Goal: Task Accomplishment & Management: Manage account settings

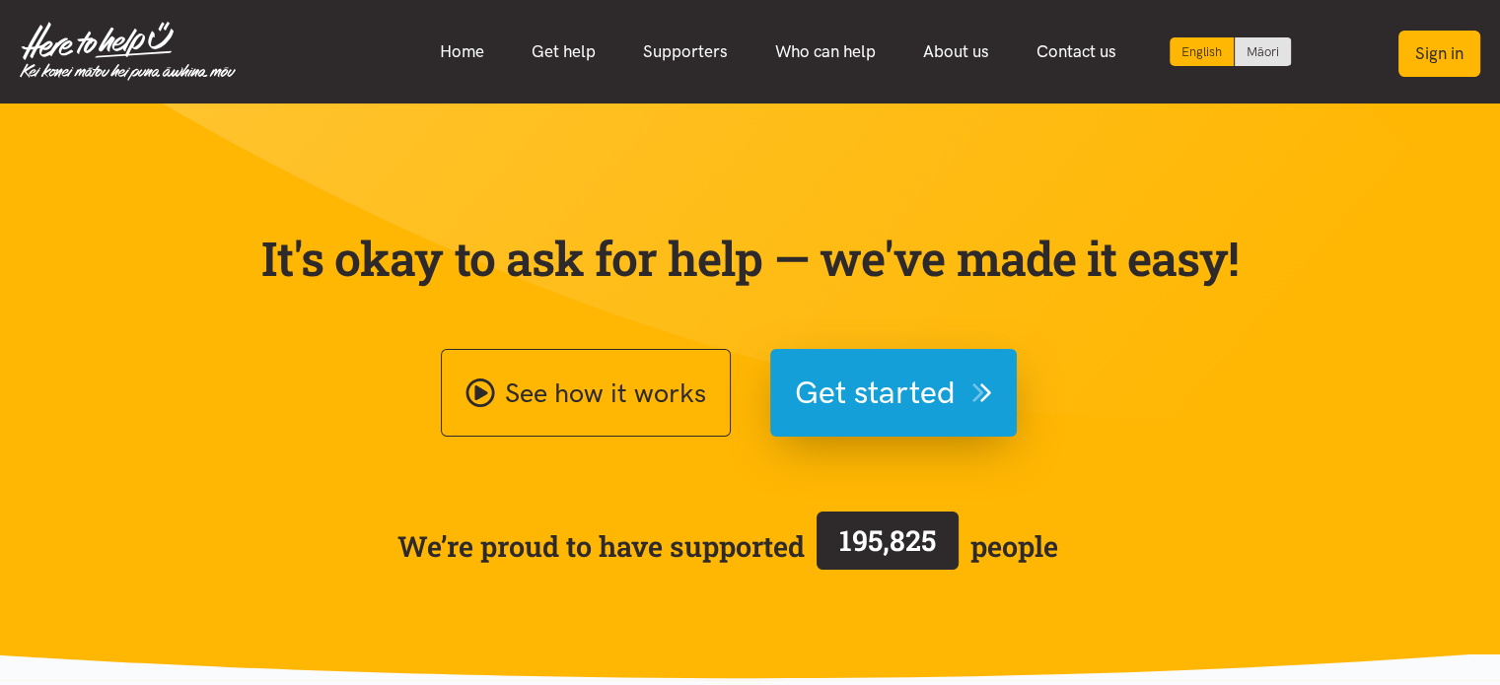
click at [1428, 44] on button "Sign in" at bounding box center [1439, 54] width 82 height 46
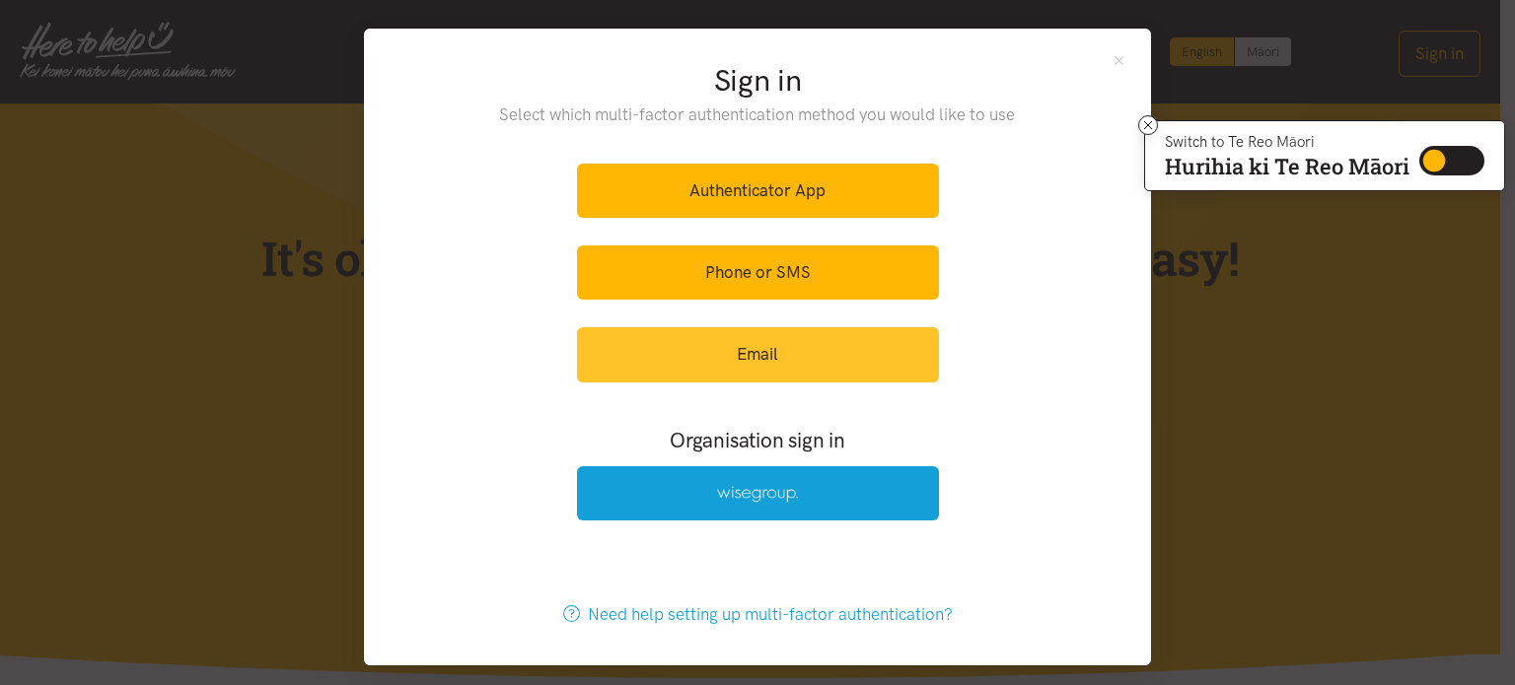
click at [703, 342] on link "Email" at bounding box center [758, 354] width 362 height 54
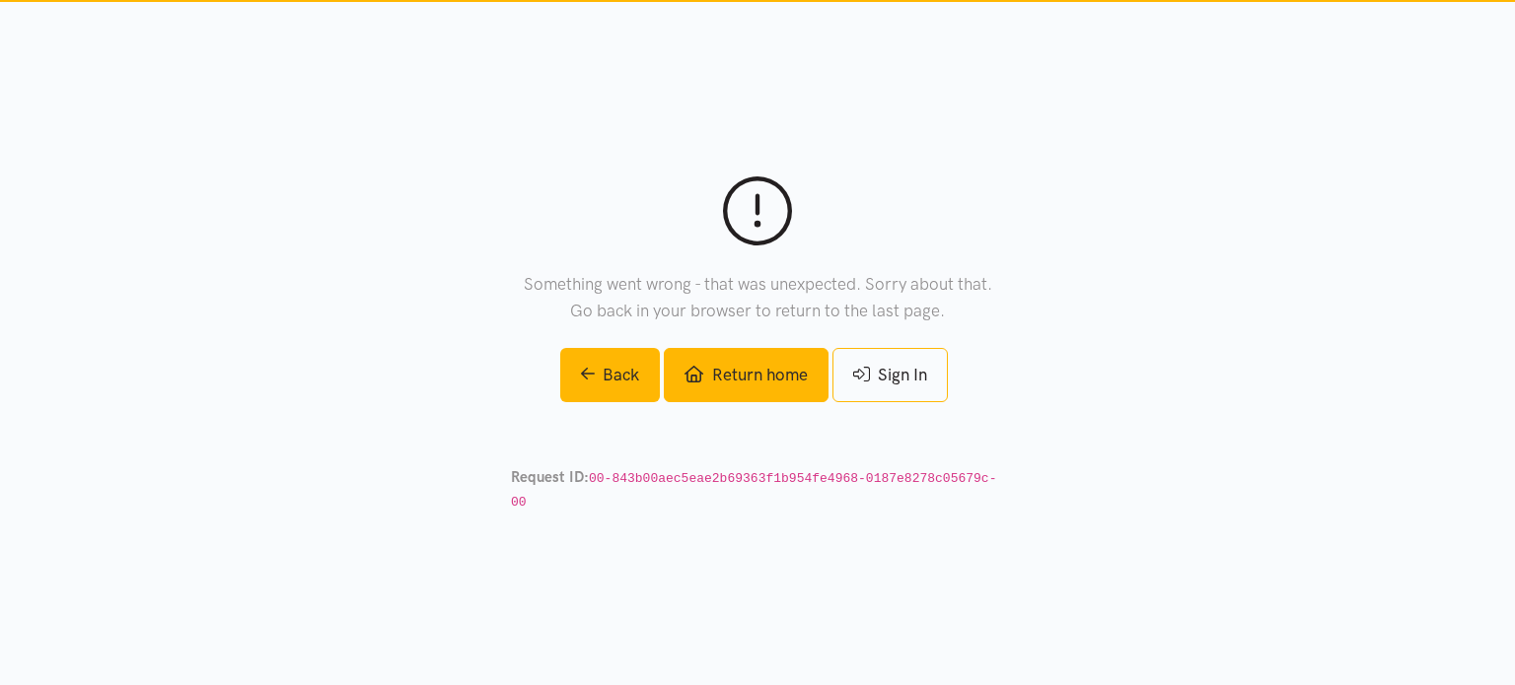
click at [749, 388] on link "Return home" at bounding box center [746, 375] width 164 height 54
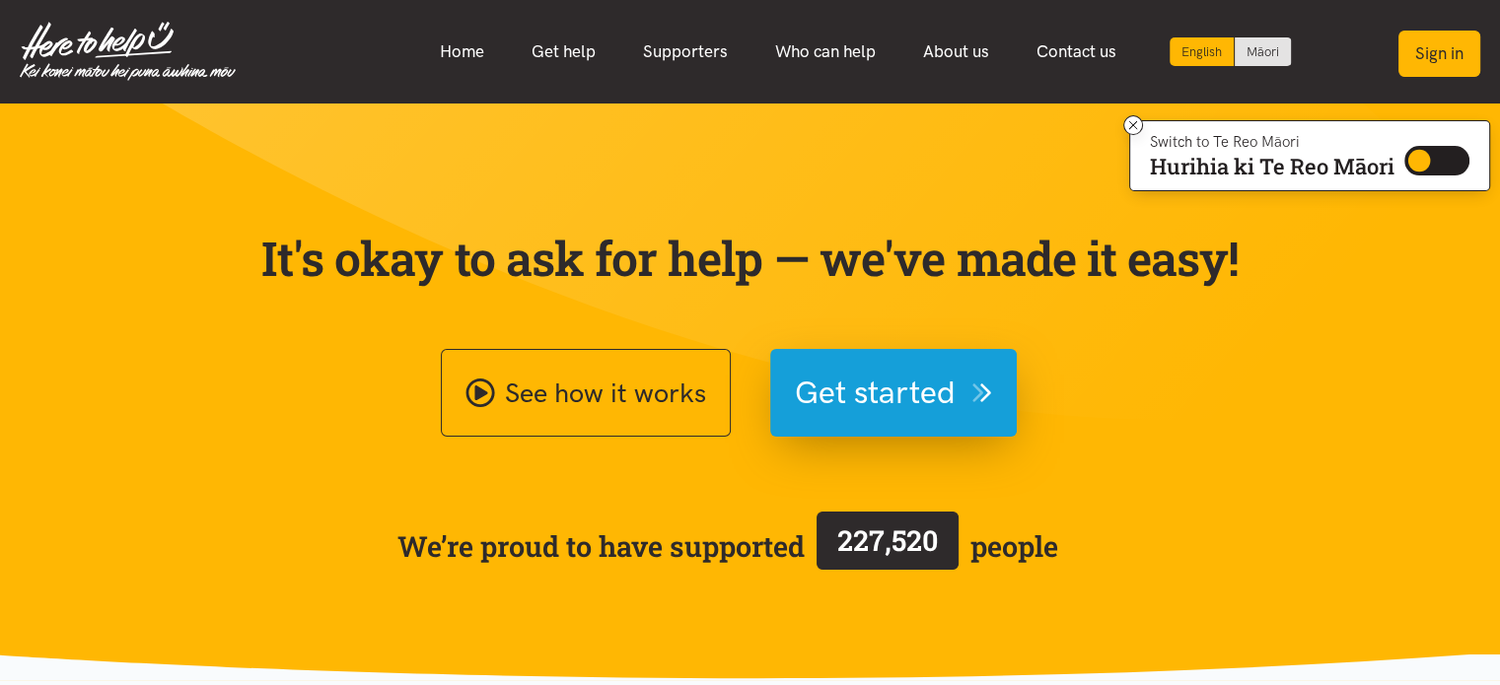
click at [1430, 57] on button "Sign in" at bounding box center [1439, 54] width 82 height 46
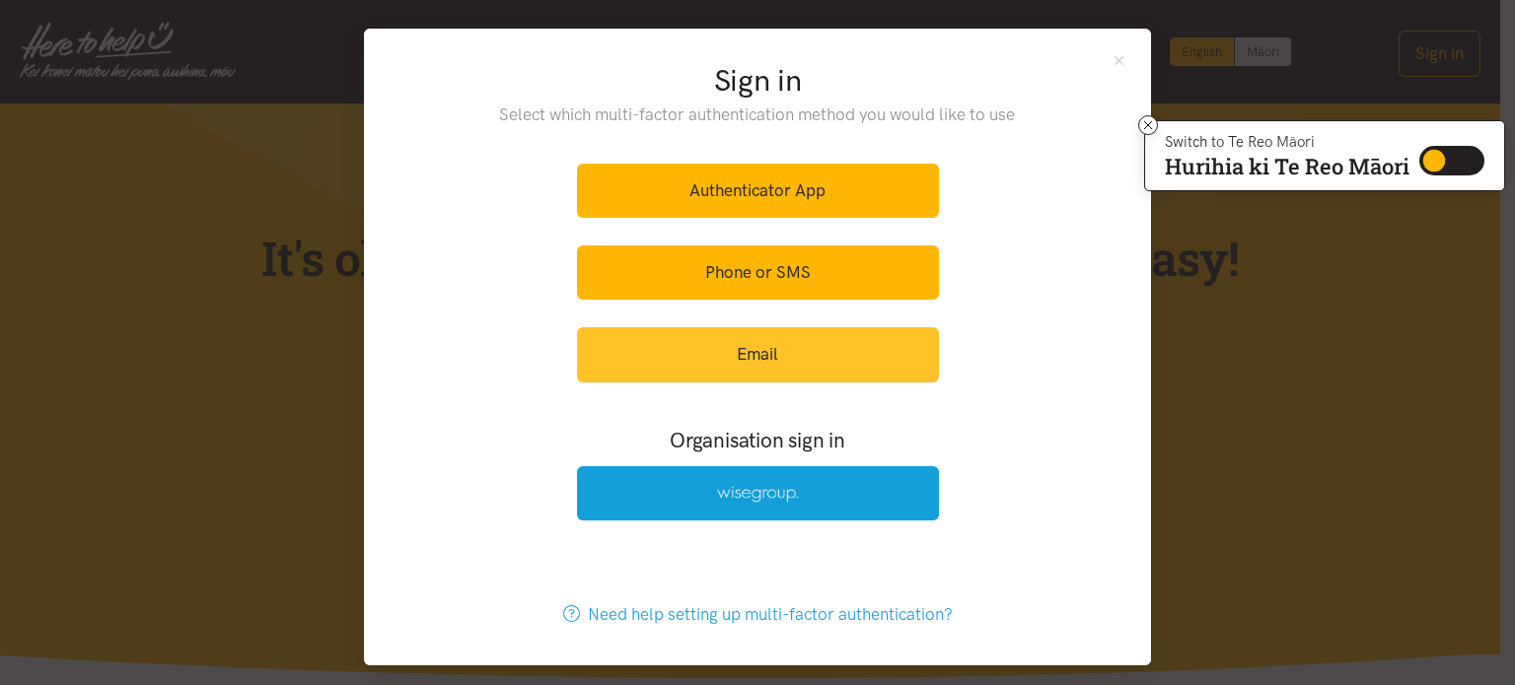
click at [709, 367] on link "Email" at bounding box center [758, 354] width 362 height 54
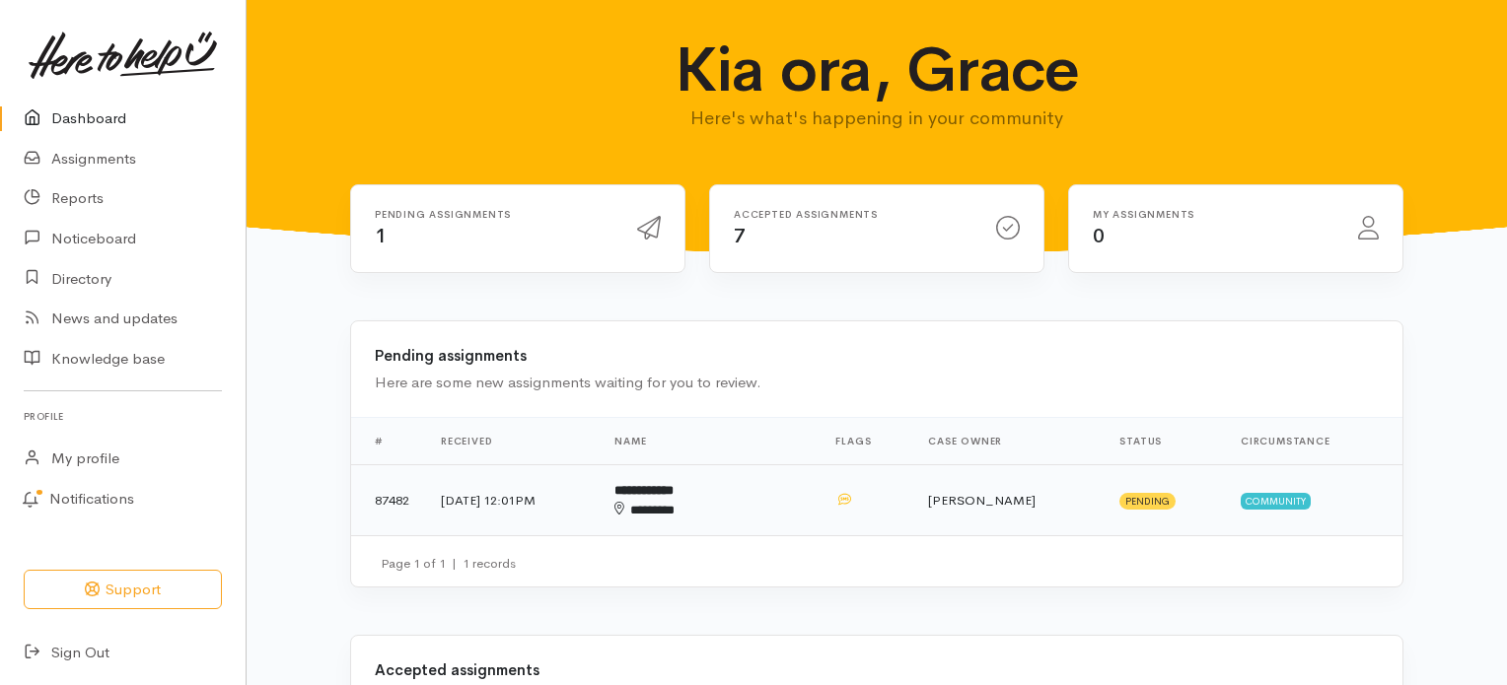
click at [725, 503] on div "********" at bounding box center [678, 511] width 128 height 20
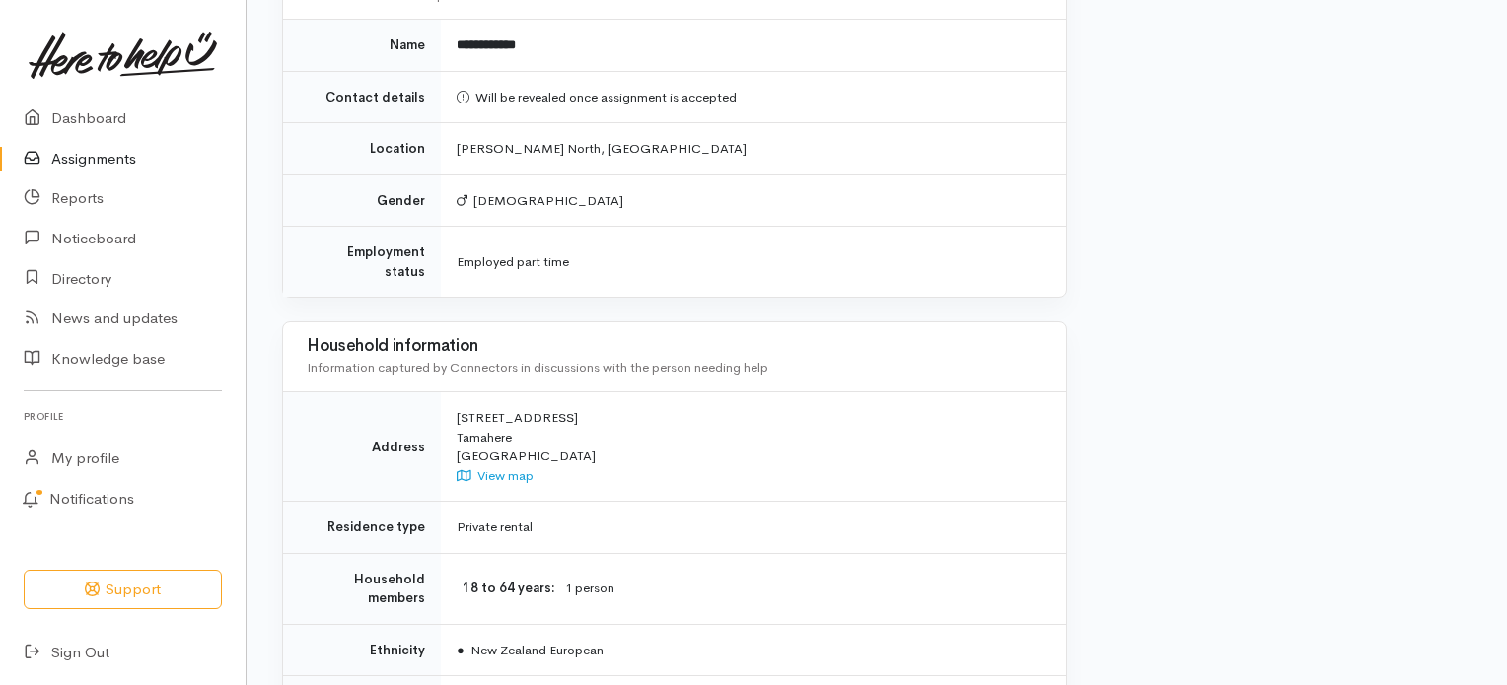
scroll to position [1366, 0]
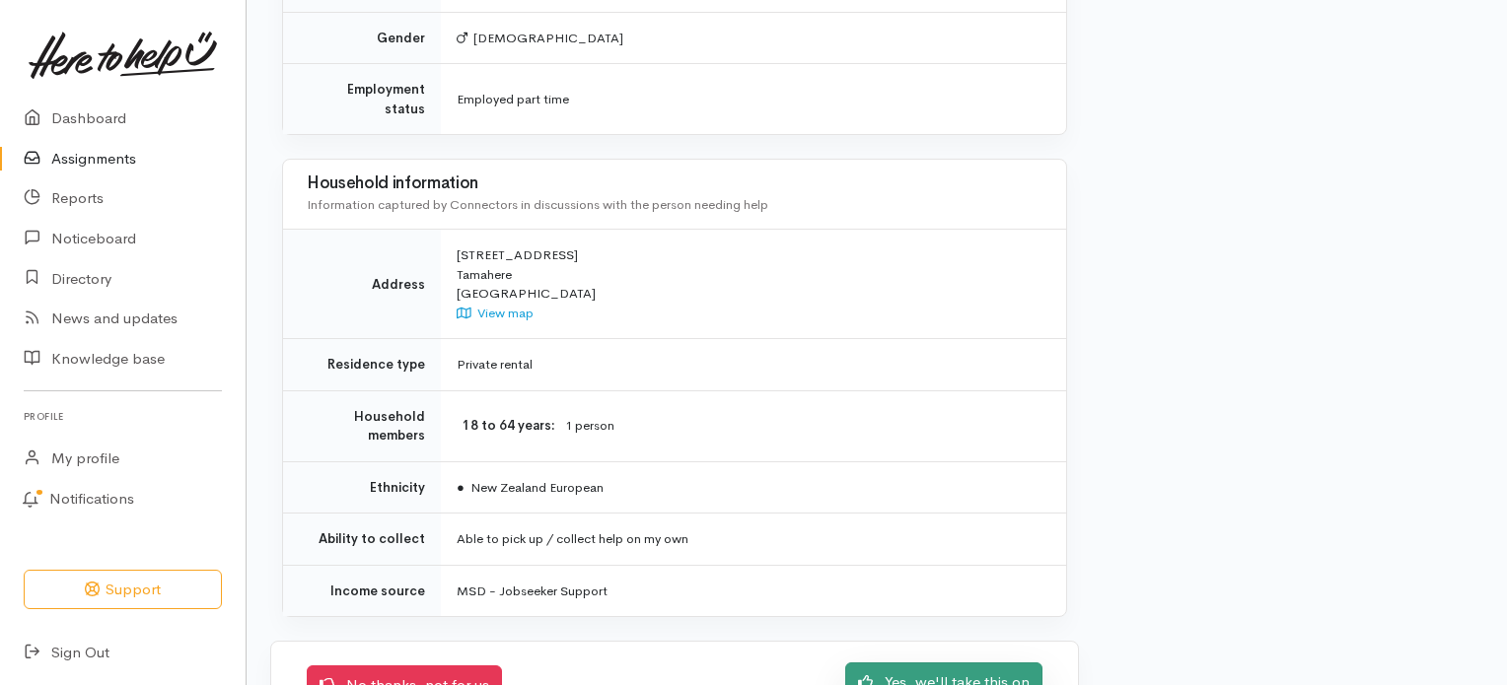
click at [915, 663] on link "Yes, we'll take this on" at bounding box center [943, 683] width 197 height 40
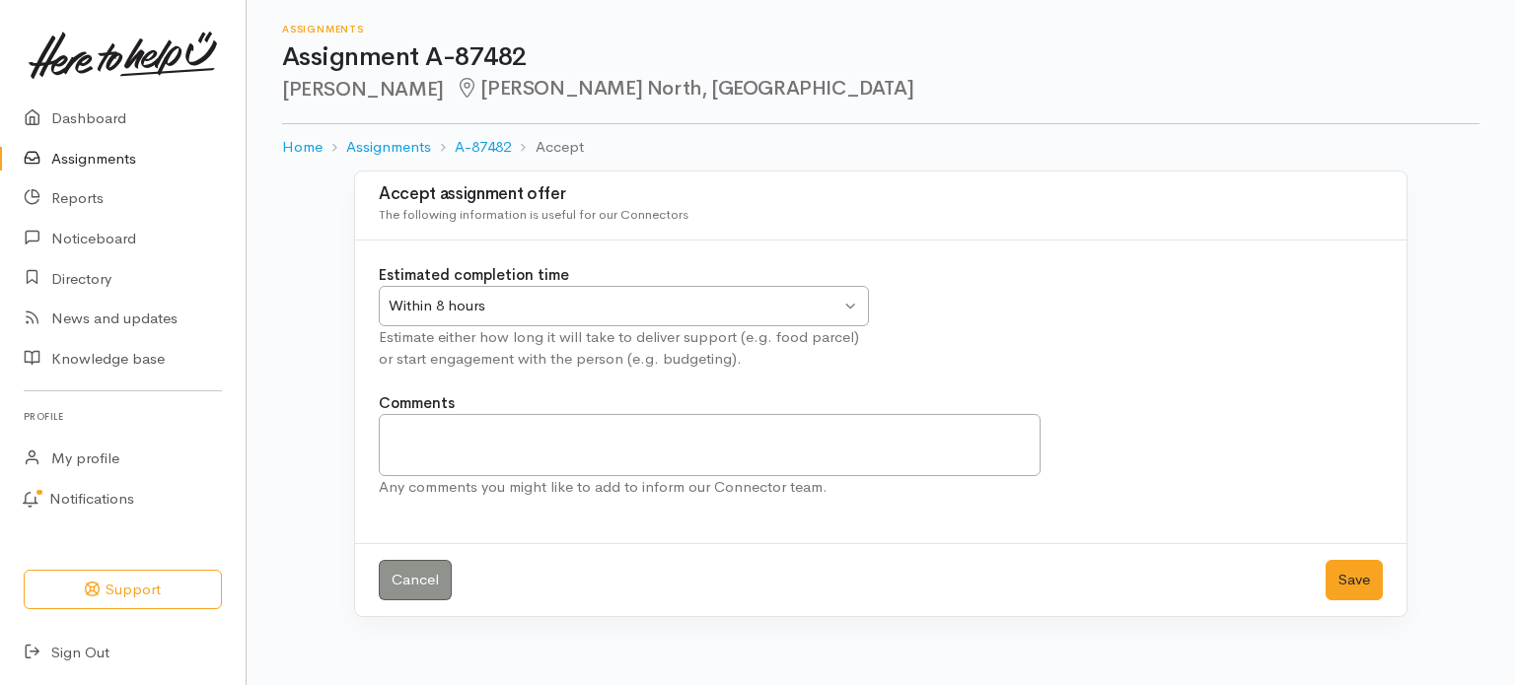
click at [853, 298] on div "Within 8 hours Within 8 hours" at bounding box center [624, 306] width 490 height 40
click at [1337, 575] on button "Save" at bounding box center [1353, 580] width 57 height 40
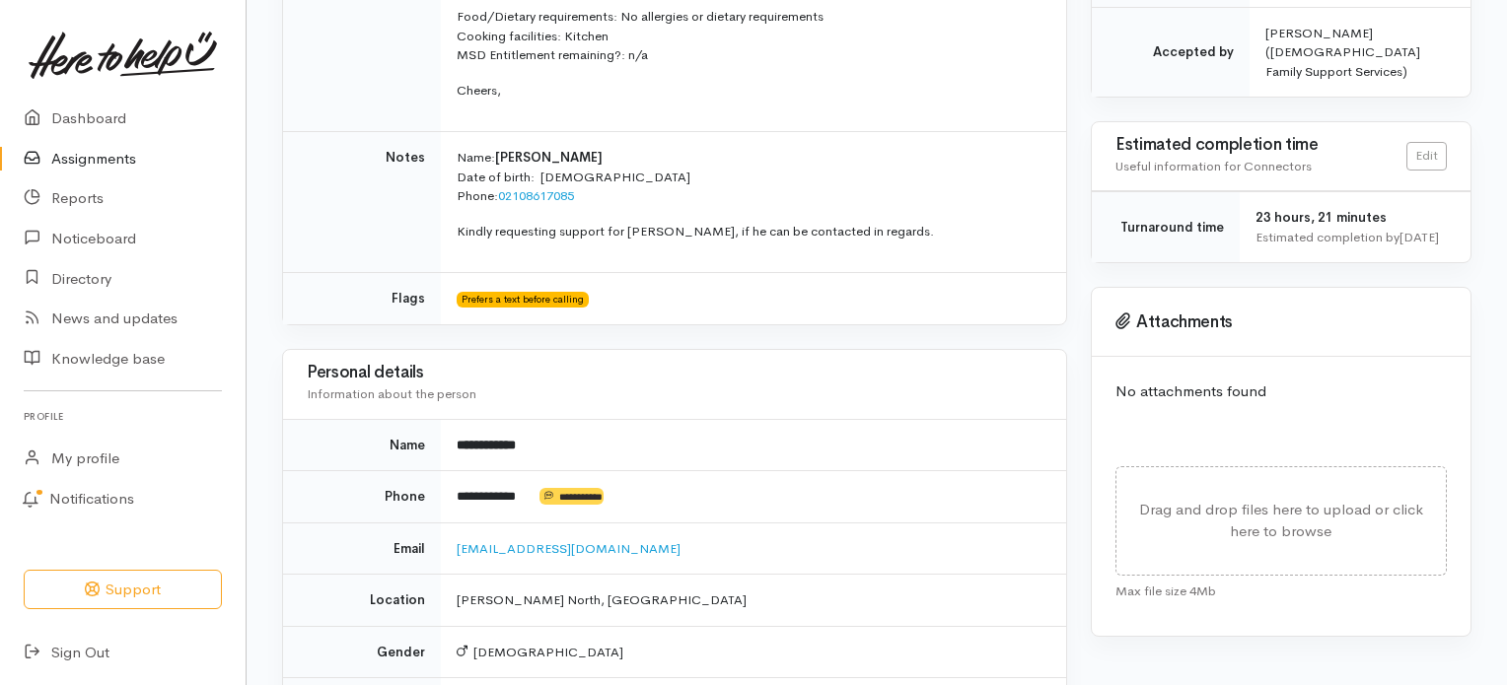
scroll to position [589, 0]
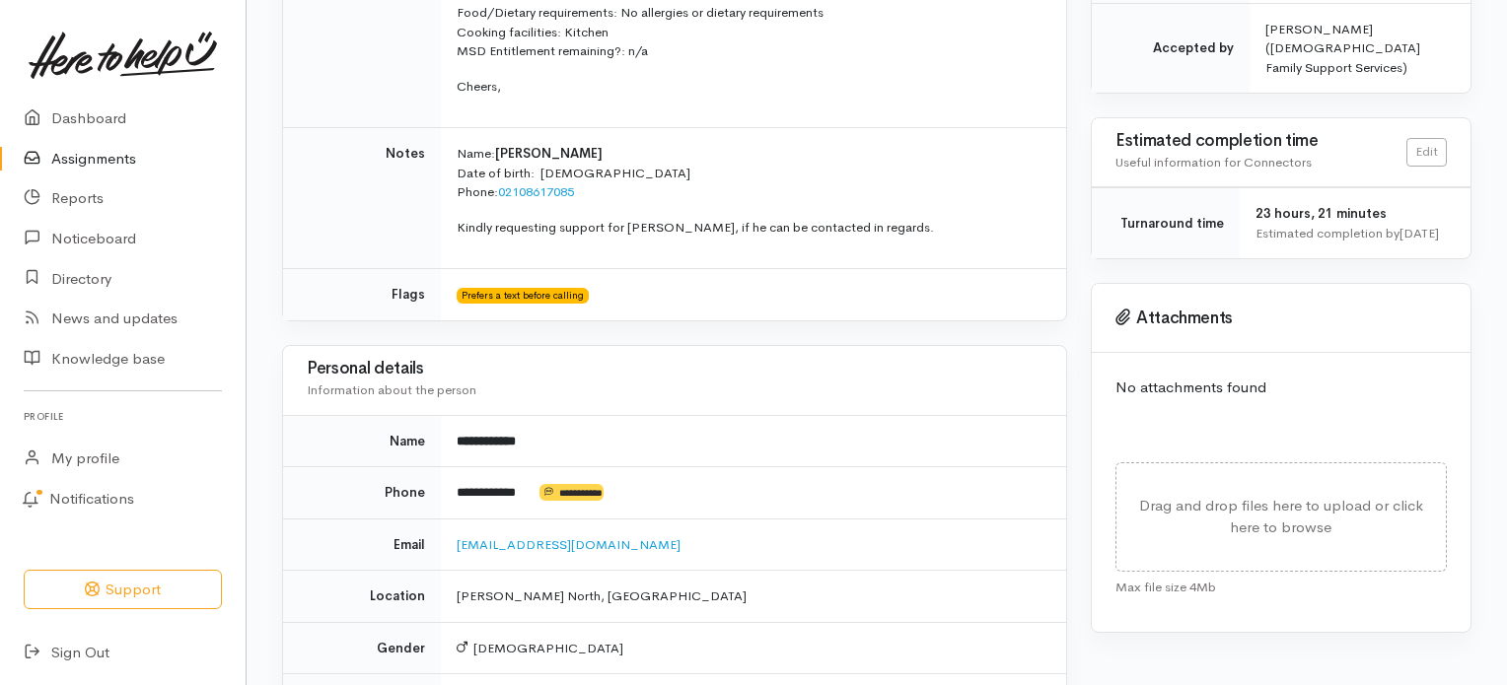
drag, startPoint x: 1497, startPoint y: 371, endPoint x: 1440, endPoint y: 427, distance: 80.2
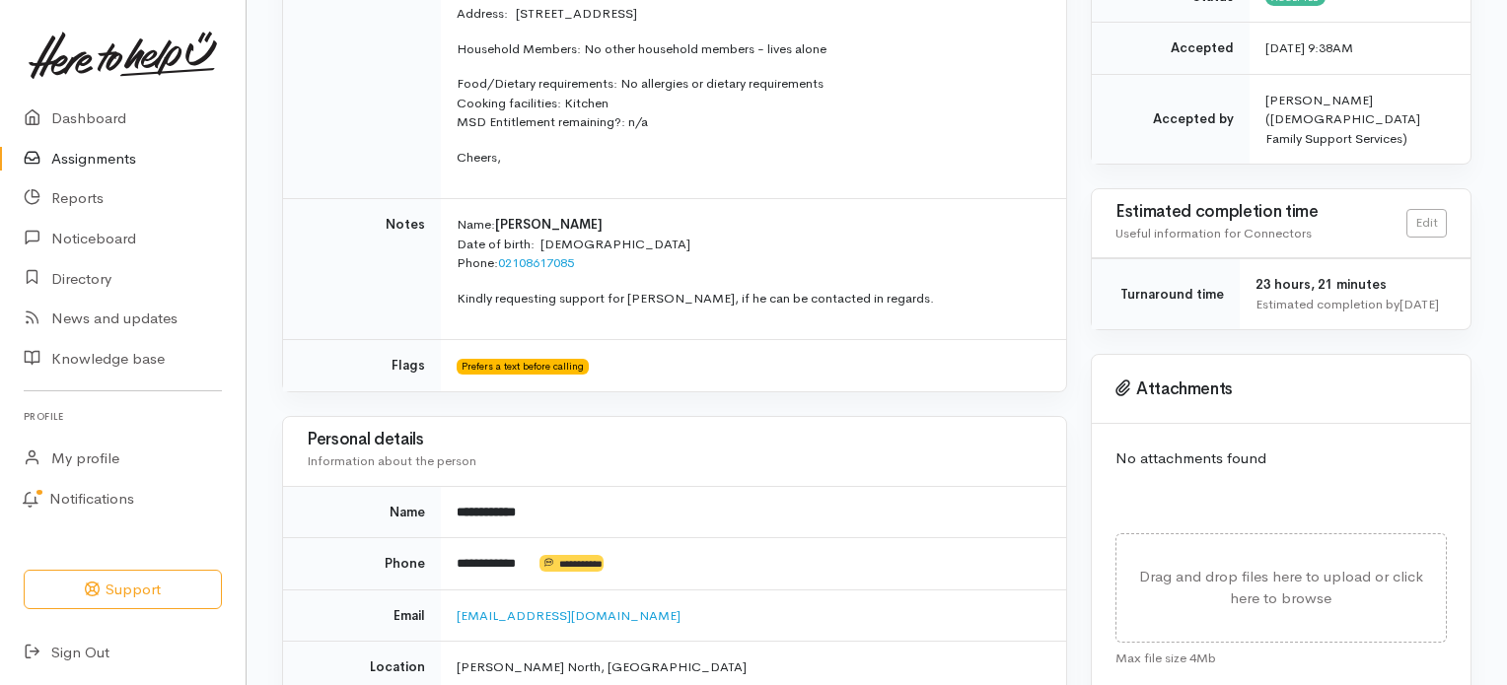
scroll to position [515, 0]
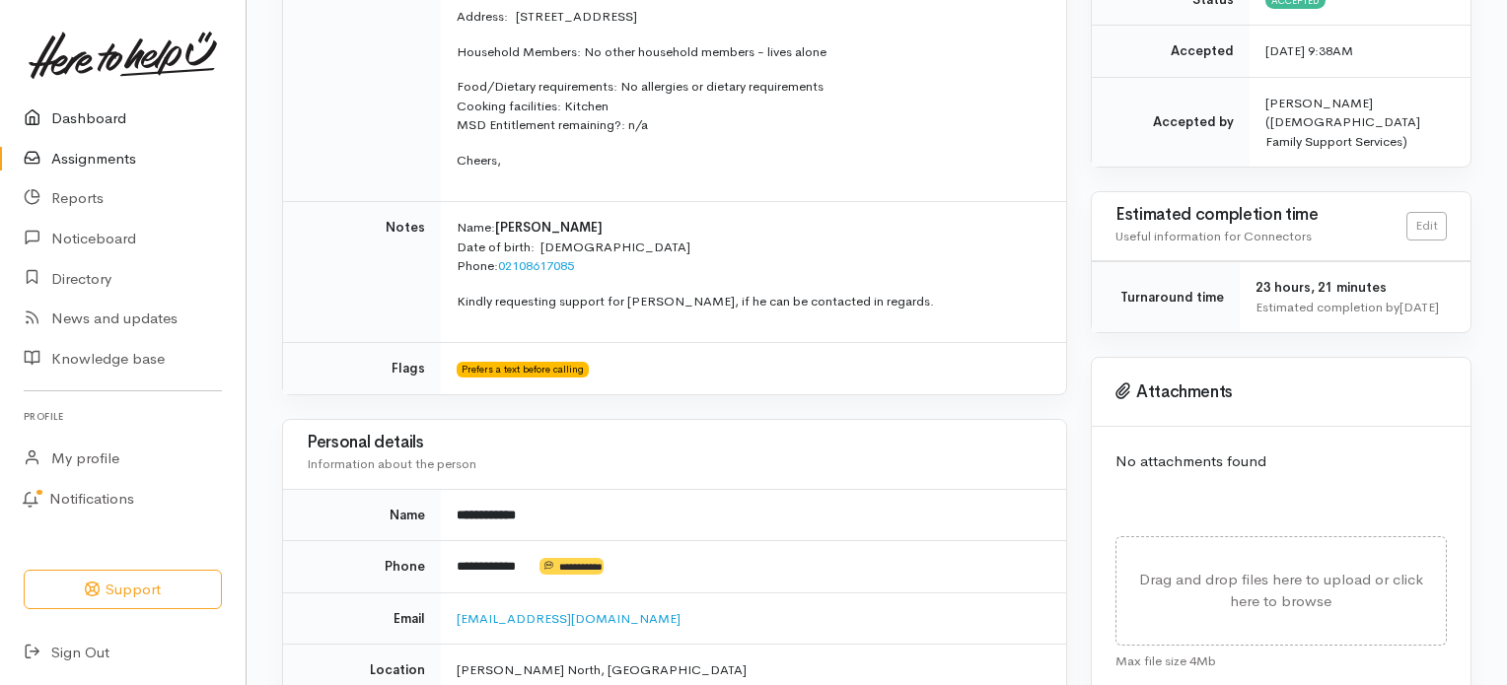
click at [130, 119] on link "Dashboard" at bounding box center [123, 119] width 246 height 40
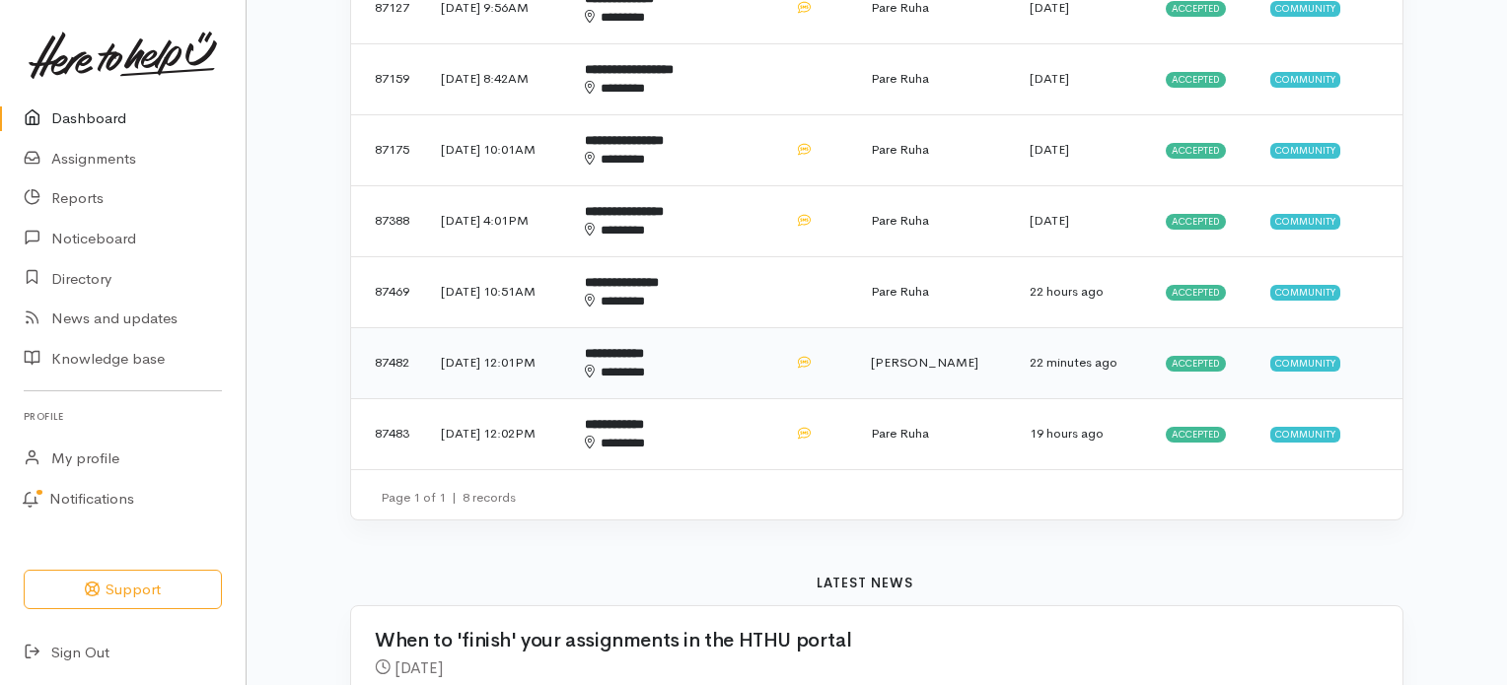
scroll to position [592, 0]
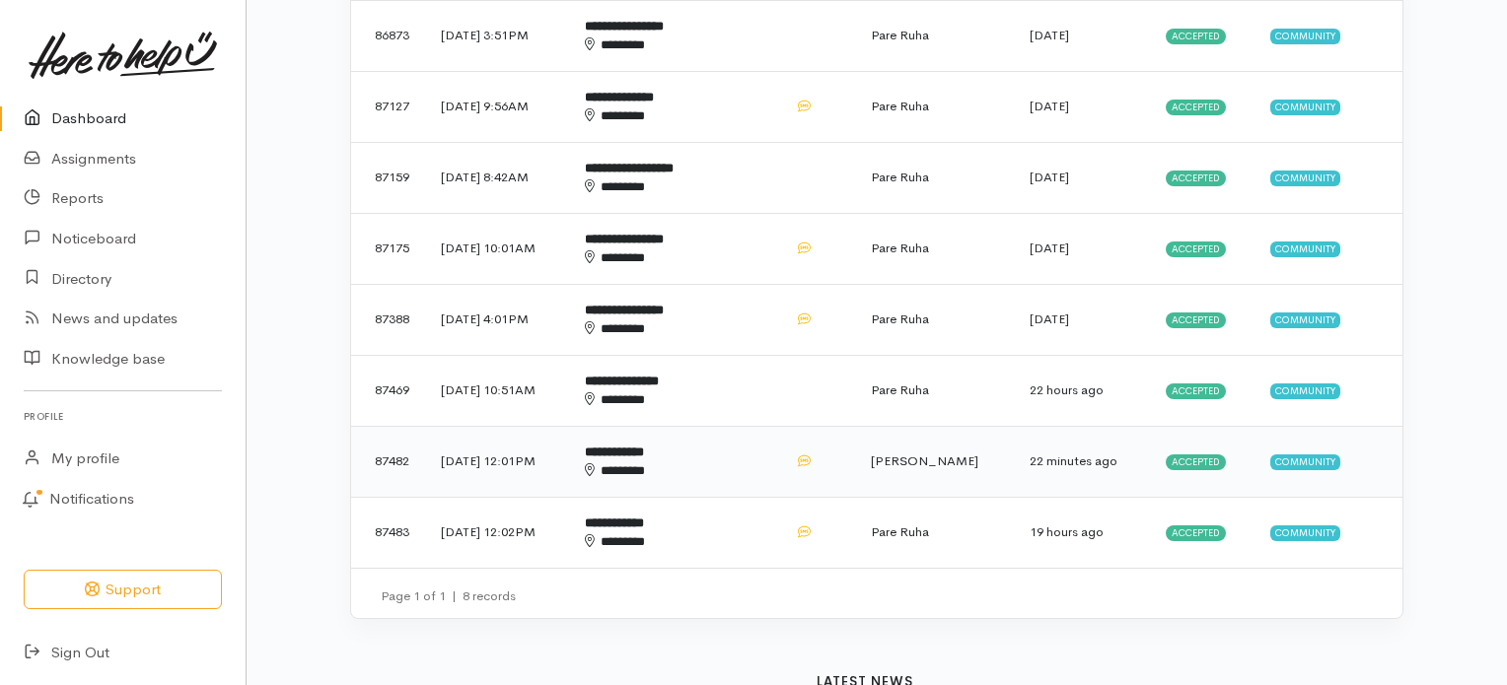
click at [690, 464] on div "********" at bounding box center [661, 471] width 153 height 20
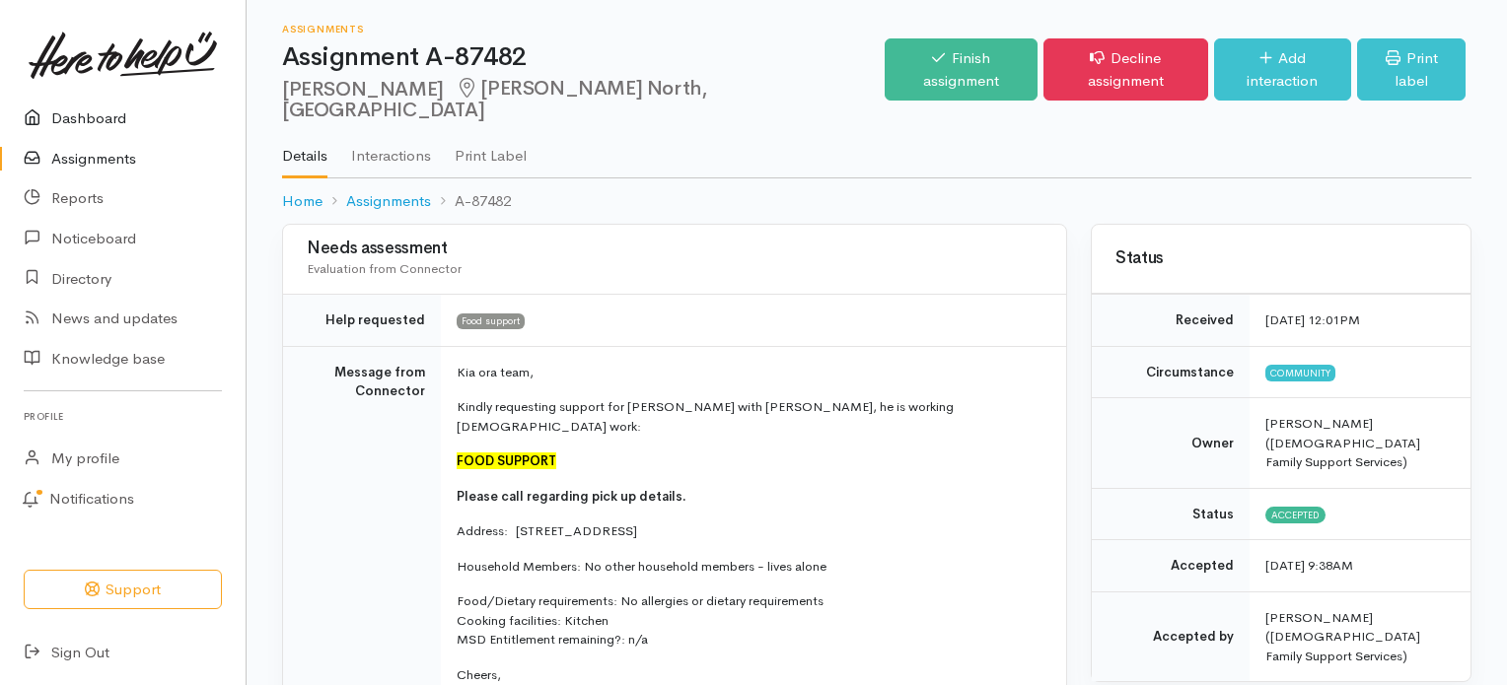
click at [81, 116] on link "Dashboard" at bounding box center [123, 119] width 246 height 40
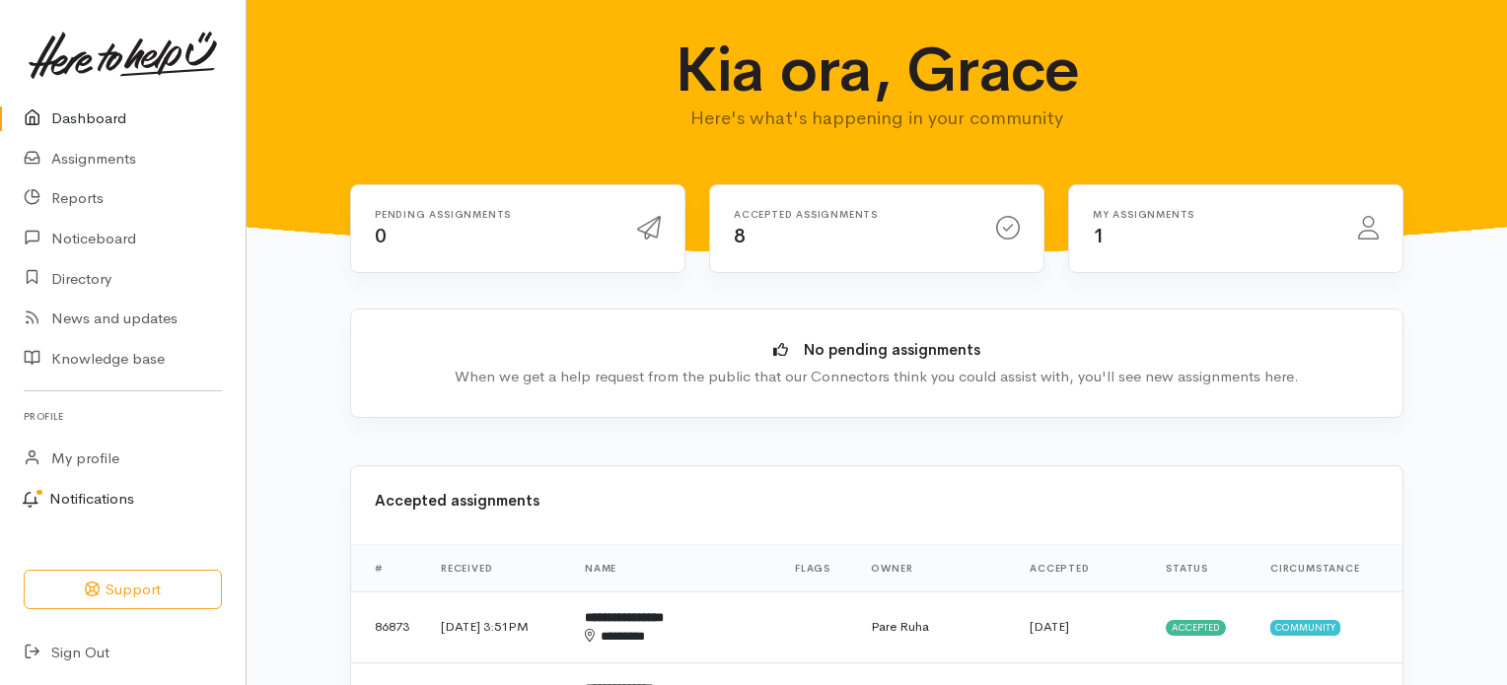
click at [127, 497] on link "Notifications" at bounding box center [119, 499] width 251 height 41
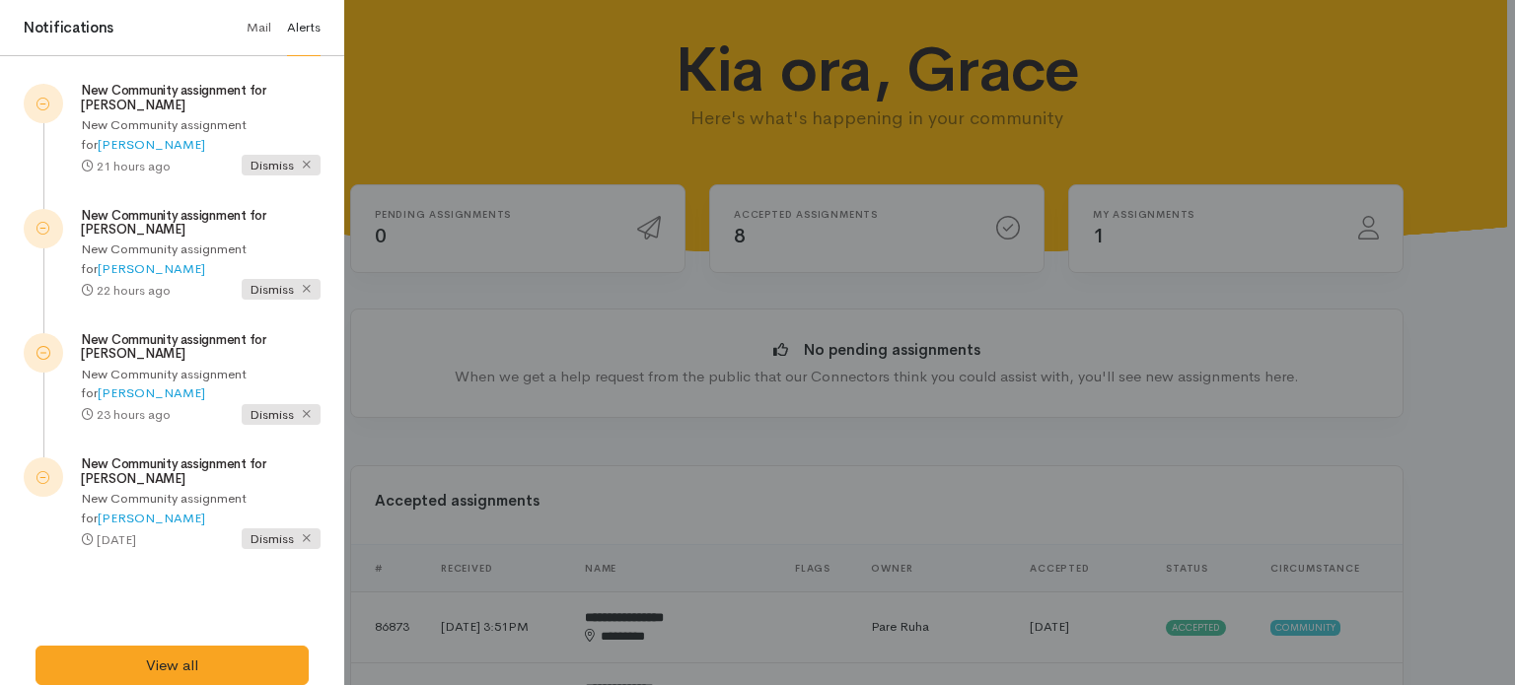
click at [264, 29] on link "Mail" at bounding box center [259, 28] width 25 height 56
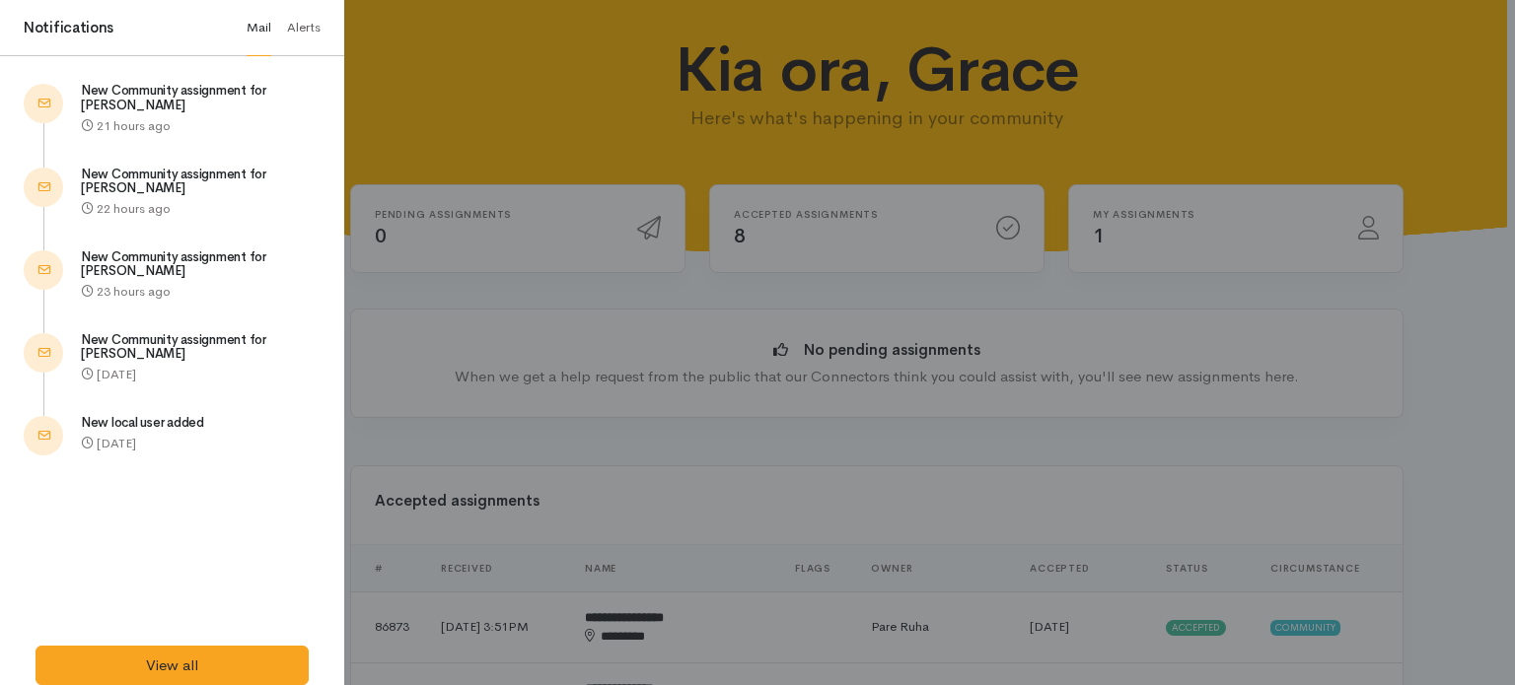
click at [303, 27] on link "Alerts" at bounding box center [304, 28] width 34 height 56
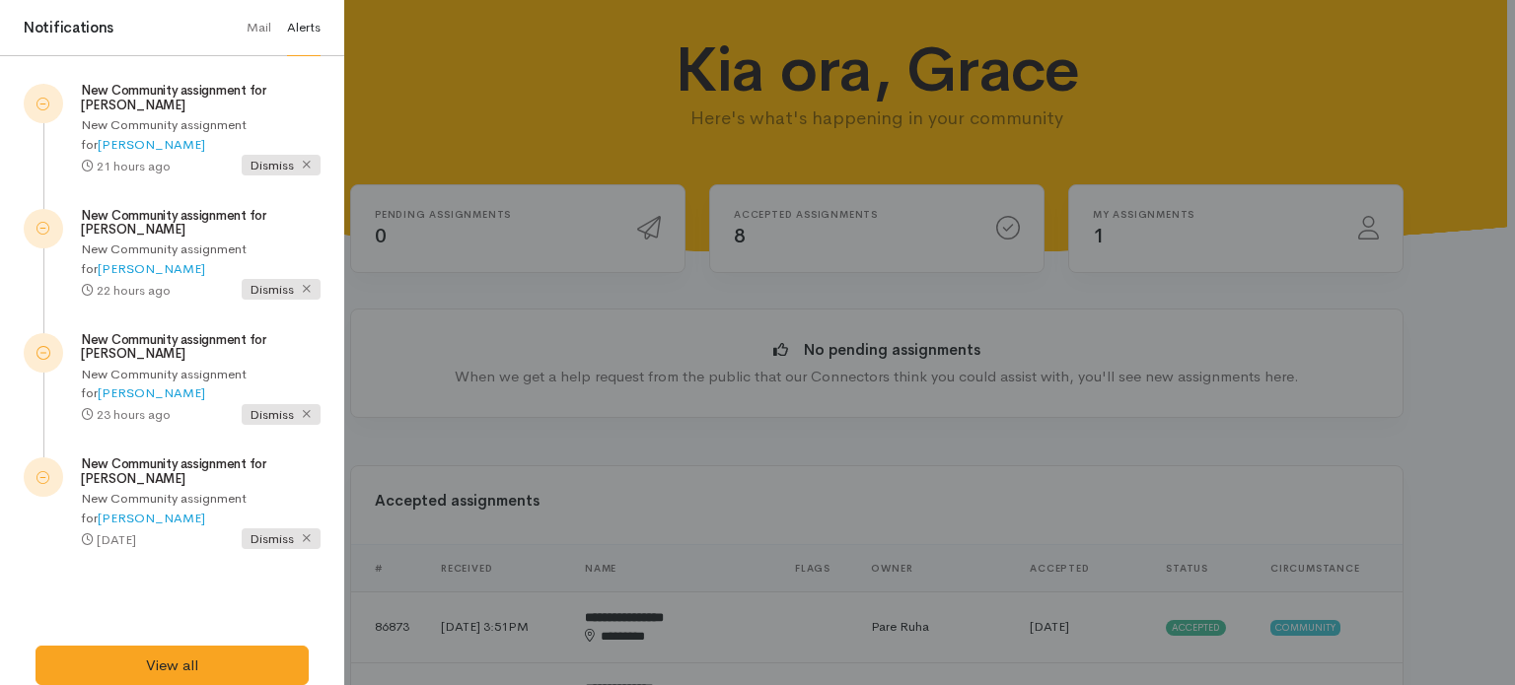
click at [287, 34] on link "Alerts" at bounding box center [304, 28] width 34 height 56
click at [260, 27] on link "Mail" at bounding box center [259, 28] width 25 height 56
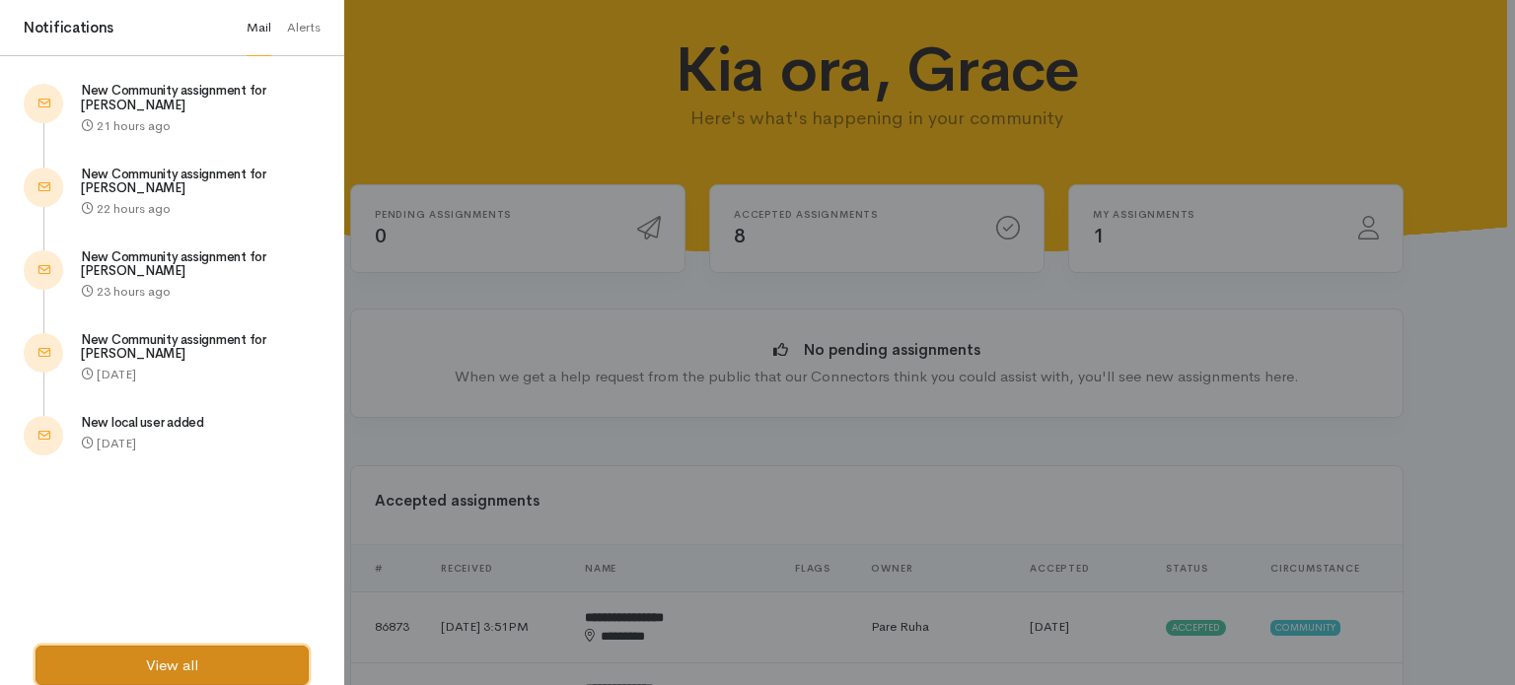
click at [136, 668] on link "View all" at bounding box center [171, 666] width 273 height 40
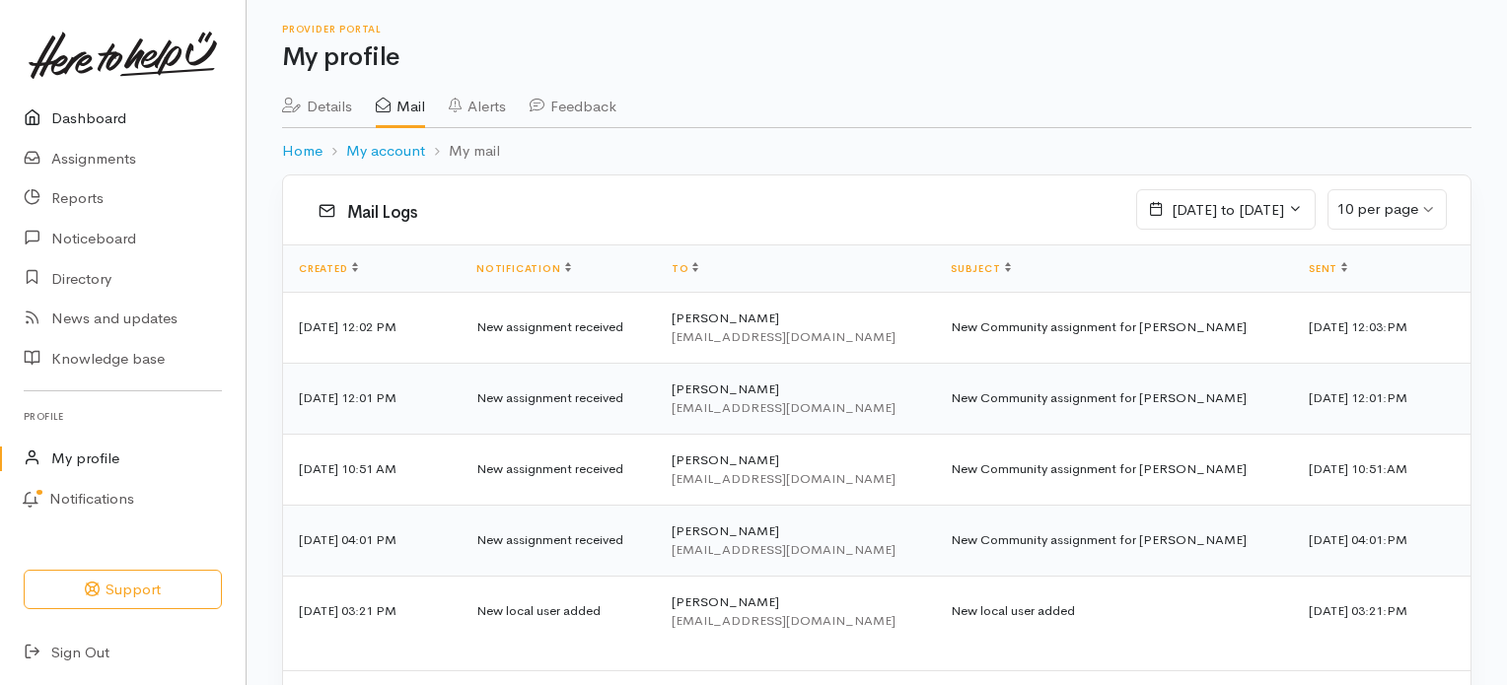
click at [146, 115] on link "Dashboard" at bounding box center [123, 119] width 246 height 40
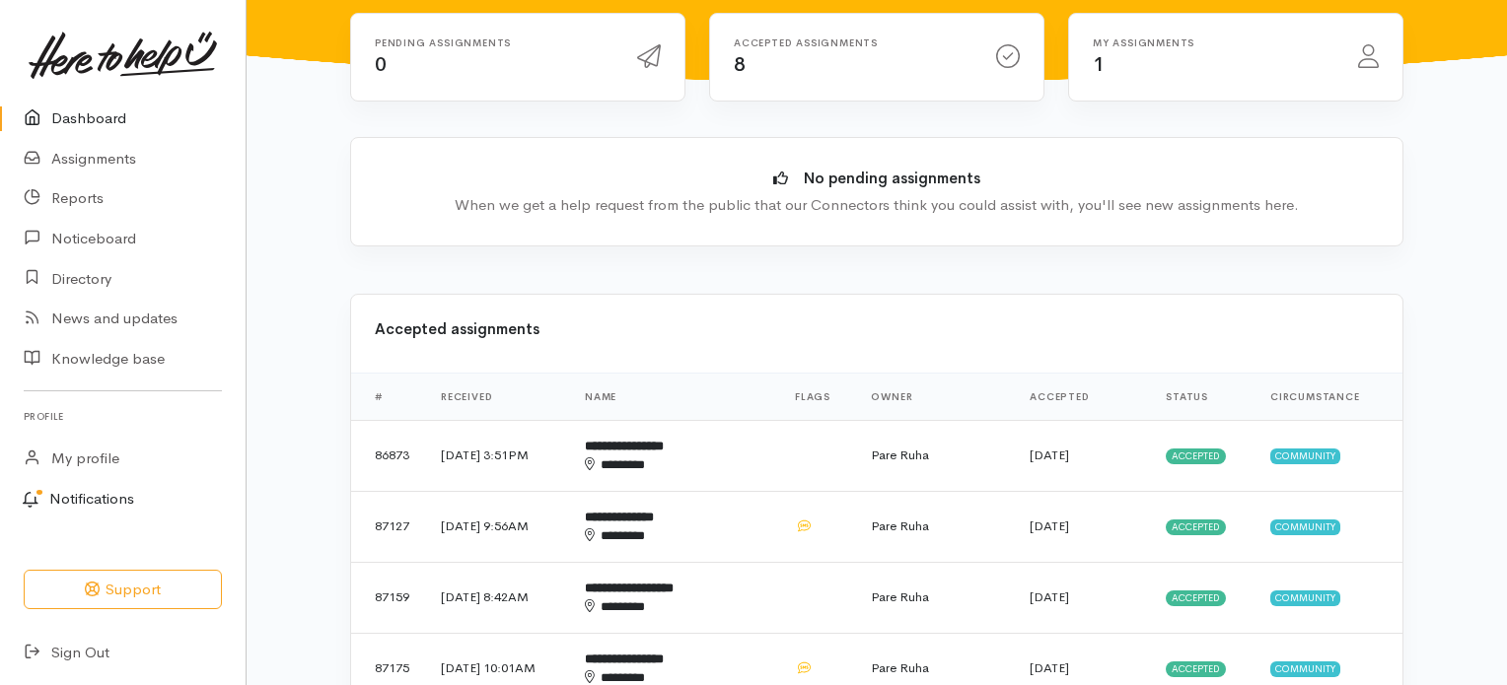
scroll to position [197, 0]
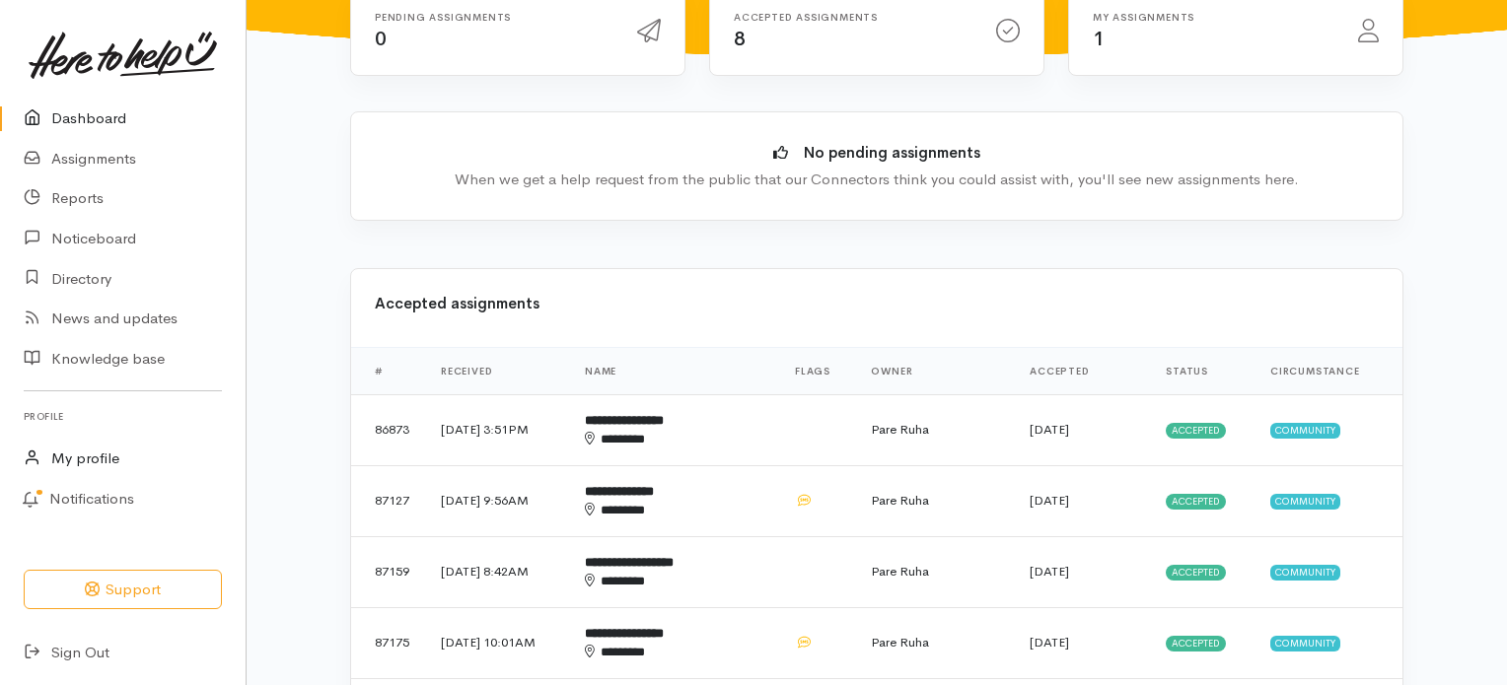
click at [83, 453] on link "My profile" at bounding box center [123, 459] width 246 height 40
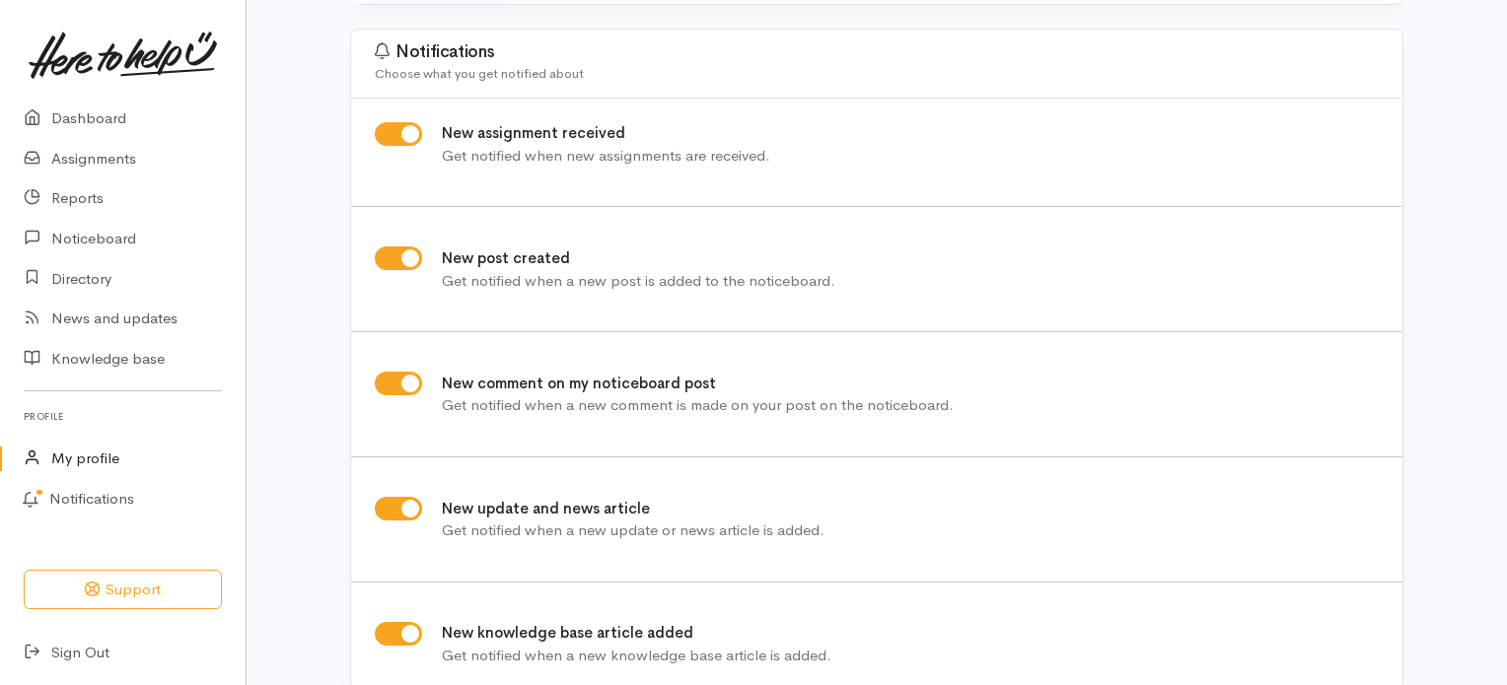
scroll to position [578, 0]
